Goal: Task Accomplishment & Management: Manage account settings

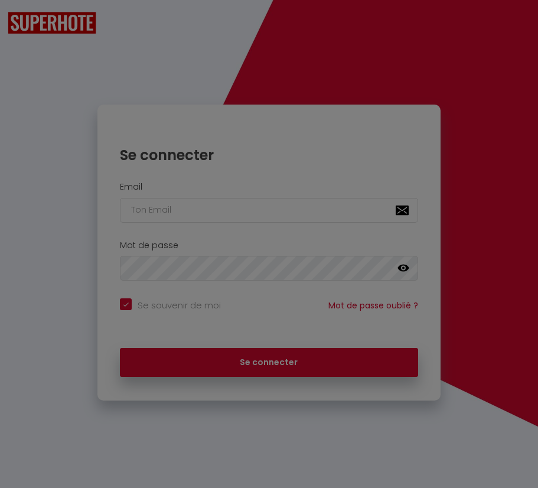
checkbox input "true"
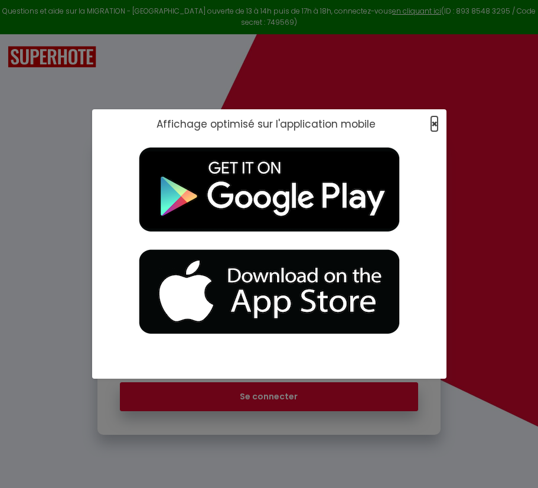
click at [436, 123] on span "×" at bounding box center [434, 123] width 6 height 15
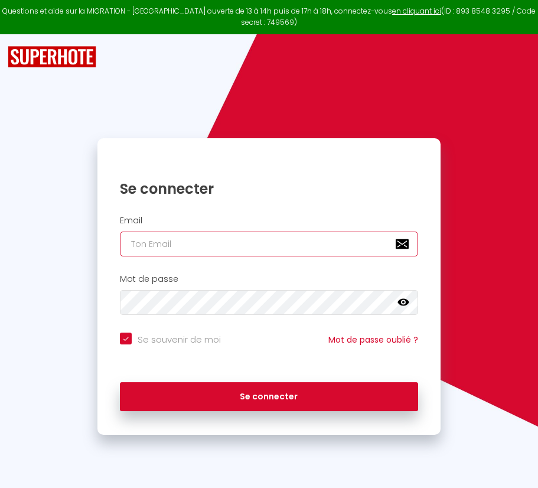
click at [212, 249] on input "email" at bounding box center [269, 244] width 298 height 25
paste input "[PERSON_NAME][EMAIL_ADDRESS][PERSON_NAME][DOMAIN_NAME]"
type input "[PERSON_NAME][EMAIL_ADDRESS][PERSON_NAME][DOMAIN_NAME]"
checkbox input "true"
type input "[PERSON_NAME][EMAIL_ADDRESS][PERSON_NAME][DOMAIN_NAME]"
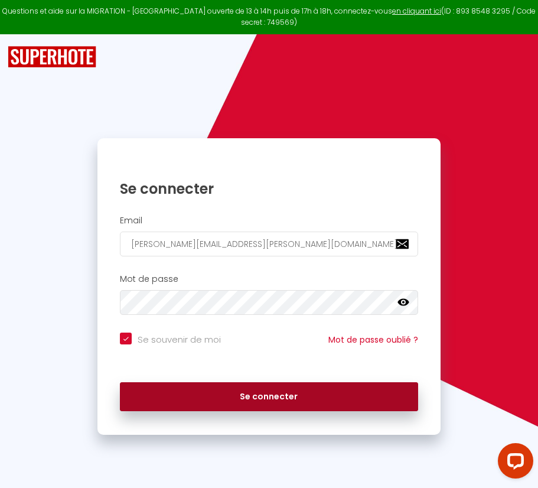
click at [353, 400] on button "Se connecter" at bounding box center [269, 397] width 298 height 30
checkbox input "true"
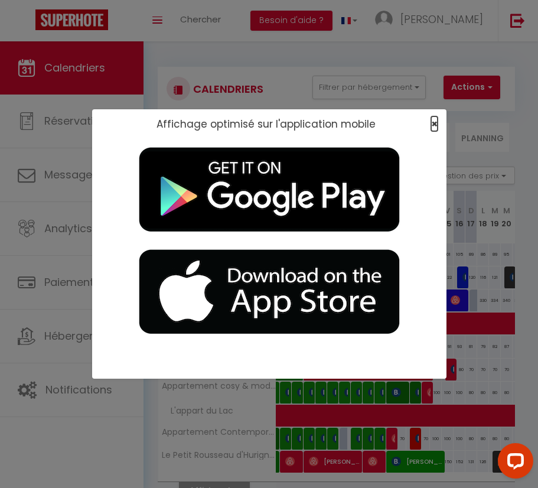
click at [432, 122] on span "×" at bounding box center [434, 123] width 6 height 15
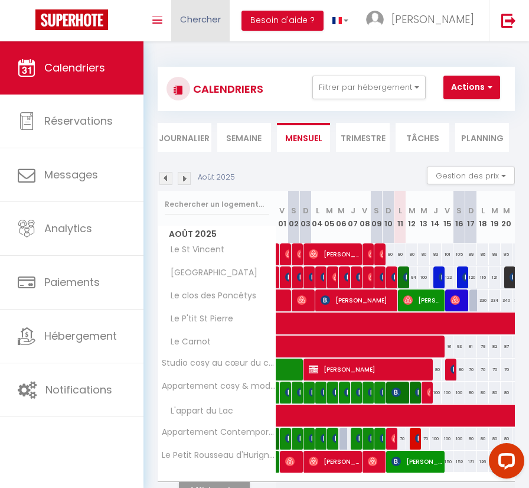
click at [210, 25] on span "Chercher" at bounding box center [200, 19] width 41 height 12
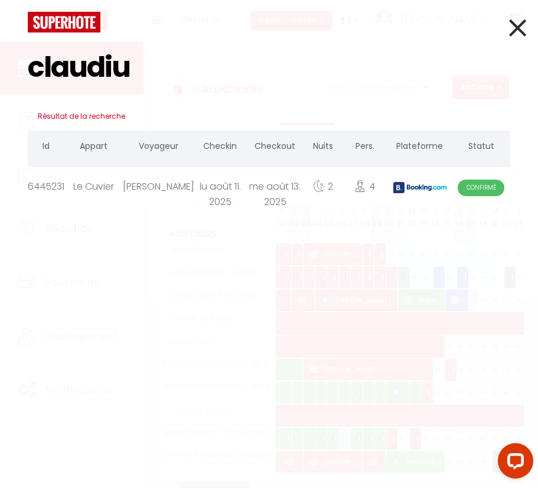
type input "claudiu"
click at [246, 199] on div "me août 13. 2025" at bounding box center [275, 186] width 58 height 38
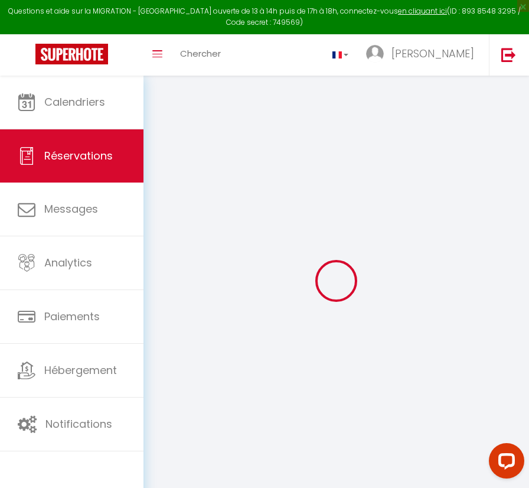
select select
select select "14"
checkbox input "false"
select select
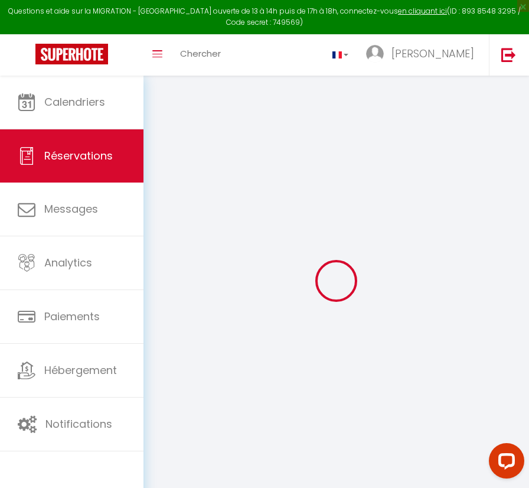
select select
checkbox input "false"
select select
checkbox input "false"
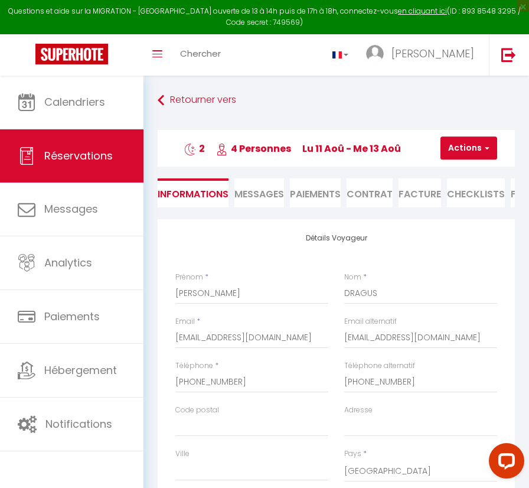
select select
checkbox input "false"
type textarea "** THIS RESERVATION HAS BEEN PRE-PAID ** BOOKING NOTE : Payment charge is EUR 3…"
type input "80"
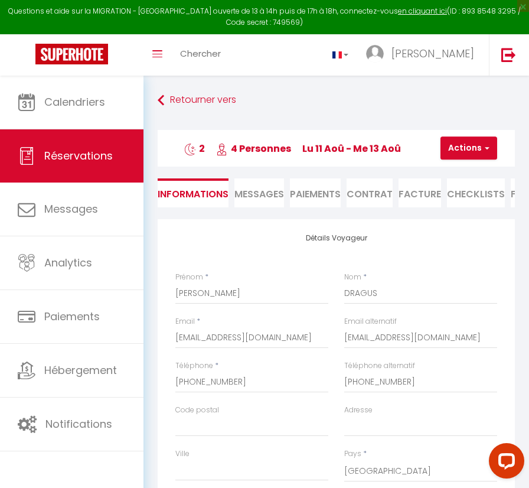
type input "5.29"
select select
checkbox input "false"
select select "19:00"
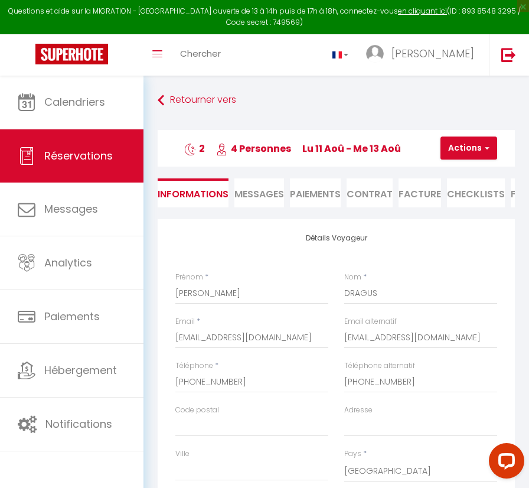
select select "10:00"
click at [252, 187] on span "Messages" at bounding box center [260, 194] width 50 height 14
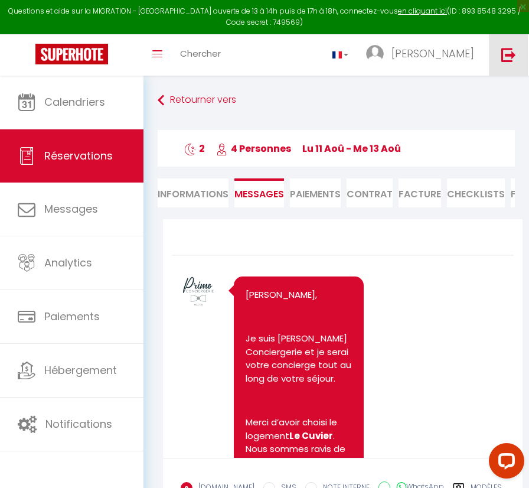
click at [496, 56] on link at bounding box center [508, 54] width 39 height 41
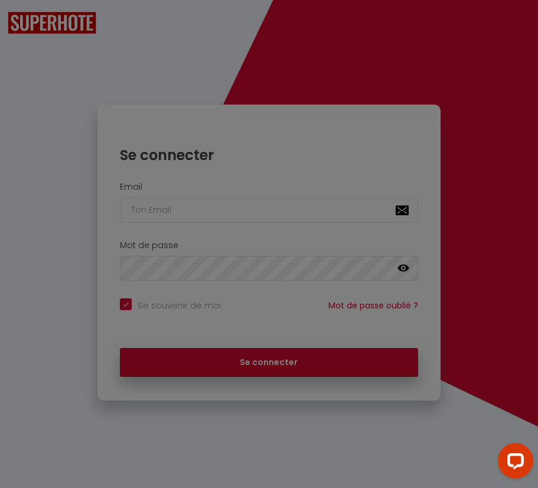
checkbox input "true"
